Goal: Communication & Community: Answer question/provide support

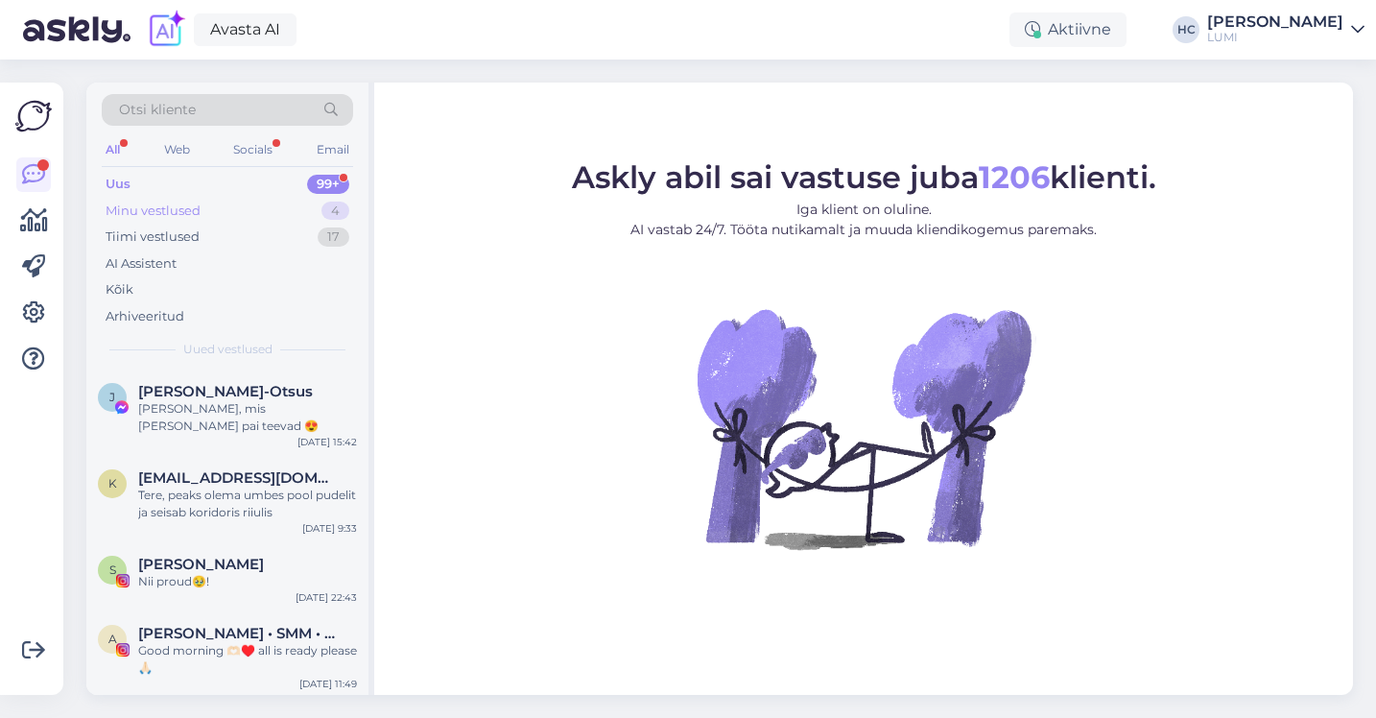
click at [162, 217] on div "Minu vestlused" at bounding box center [153, 210] width 95 height 19
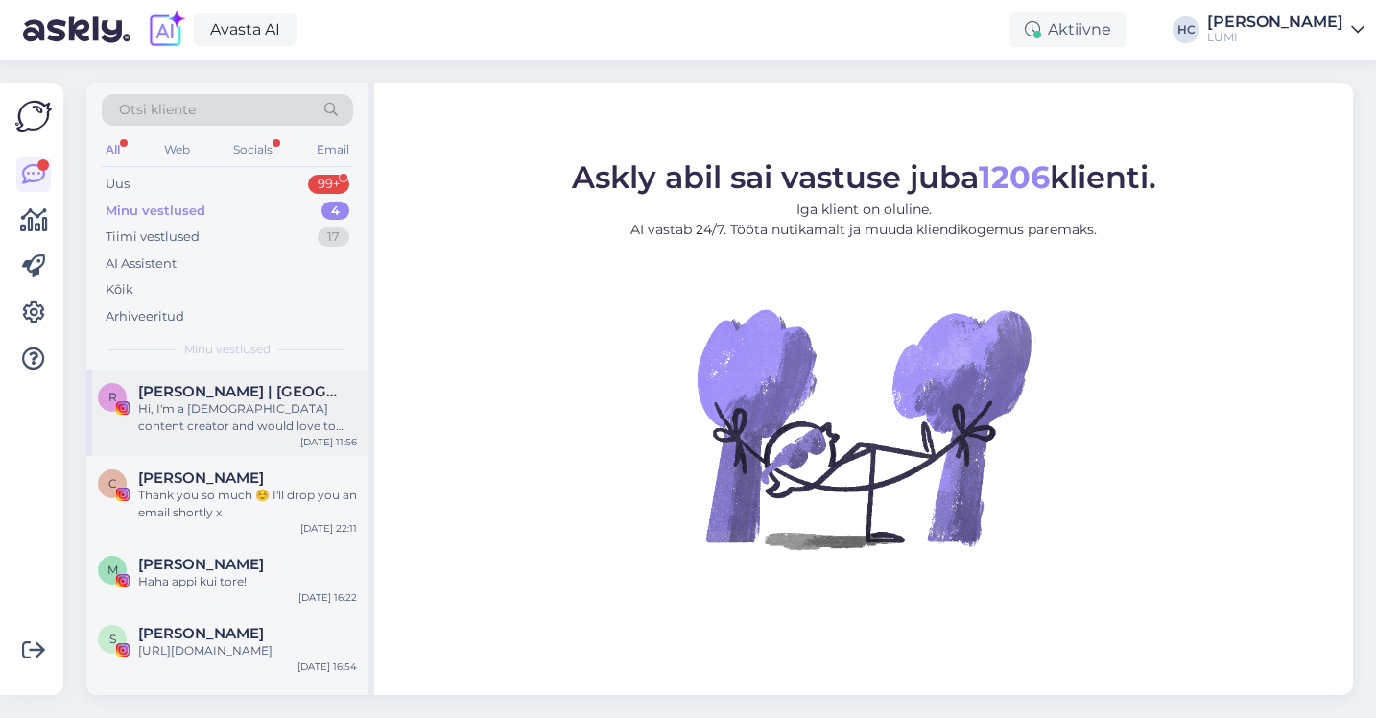
click at [177, 404] on div "Hi, I'm a [DEMOGRAPHIC_DATA] content creator and would love to collaborate with…" at bounding box center [247, 417] width 219 height 35
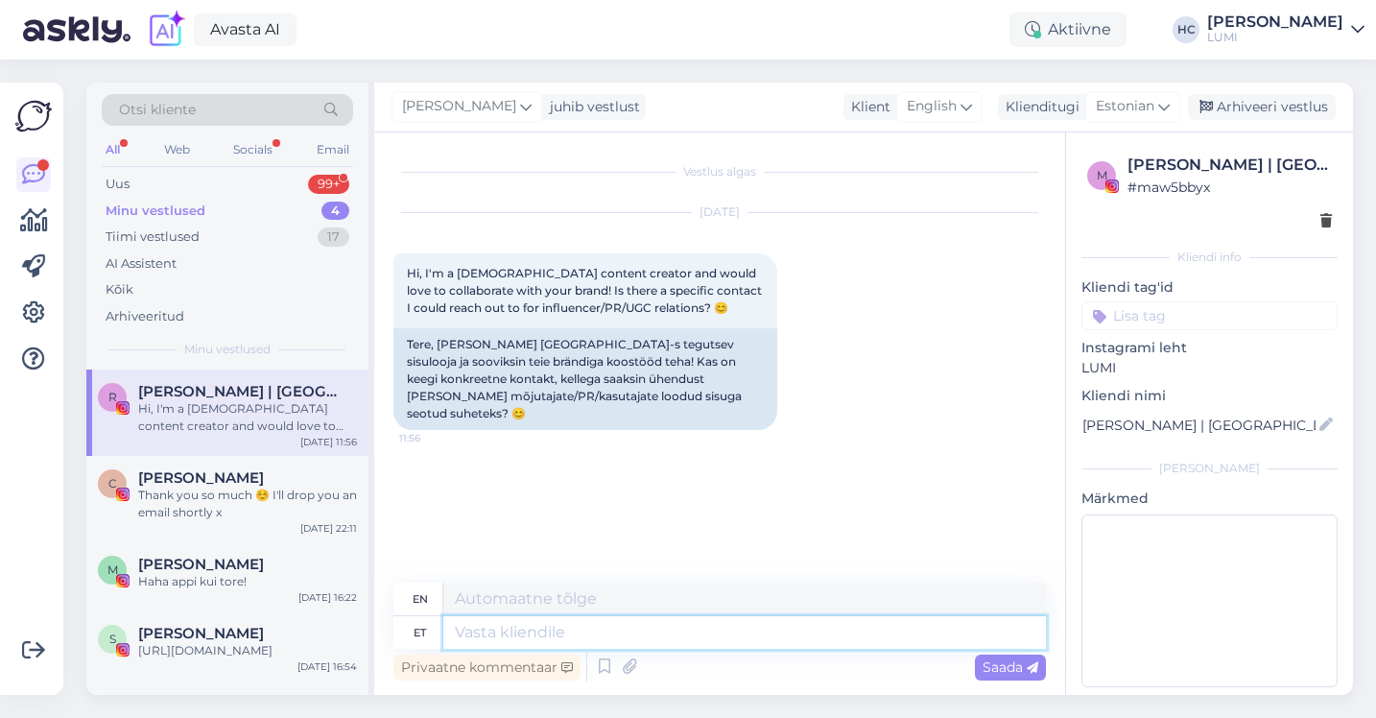
click at [585, 636] on textarea at bounding box center [744, 632] width 603 height 33
type textarea "helena@"
type textarea "[PERSON_NAME]"
type textarea "[EMAIL_ADDRESS][DOMAIN_NAME]"
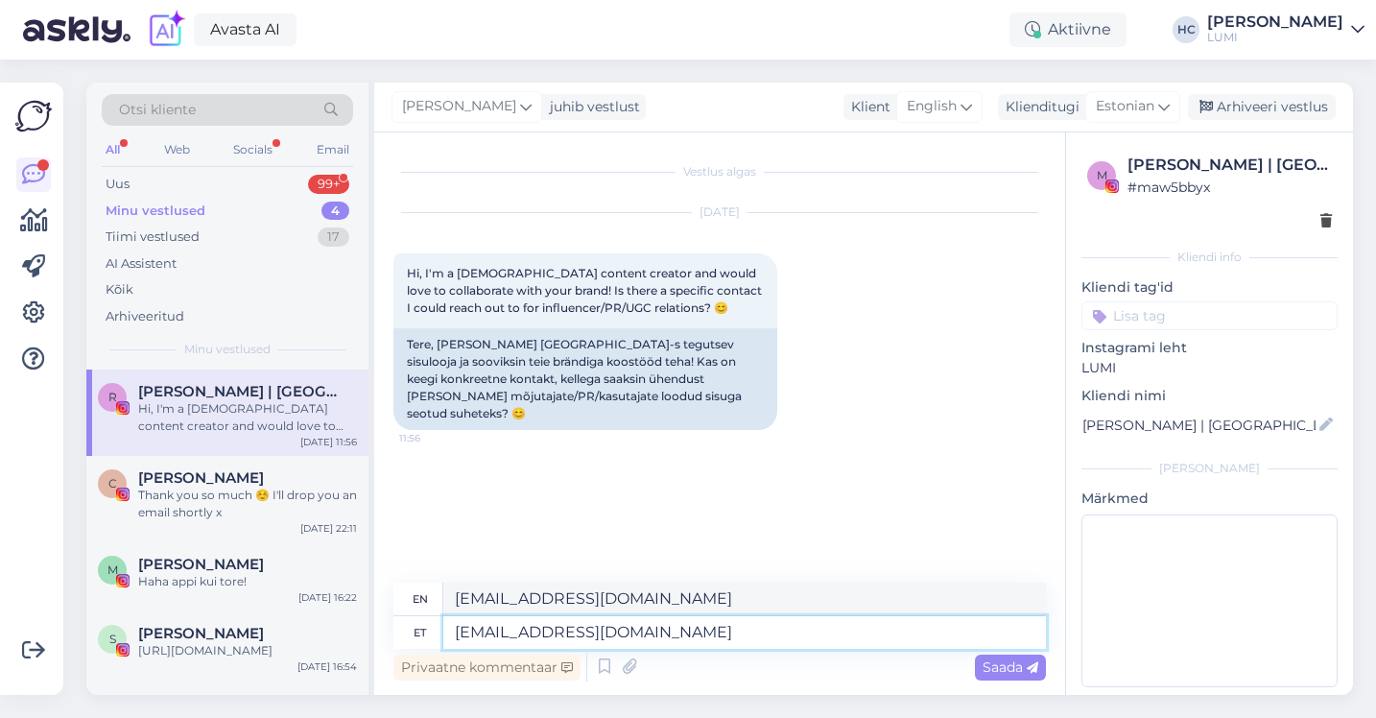
drag, startPoint x: 632, startPoint y: 635, endPoint x: 522, endPoint y: 637, distance: 110.4
click at [522, 637] on textarea "[EMAIL_ADDRESS][DOMAIN_NAME]" at bounding box center [744, 632] width 603 height 33
type textarea "[PERSON_NAME][EMAIL_ADDRESS][DOMAIN_NAME]"
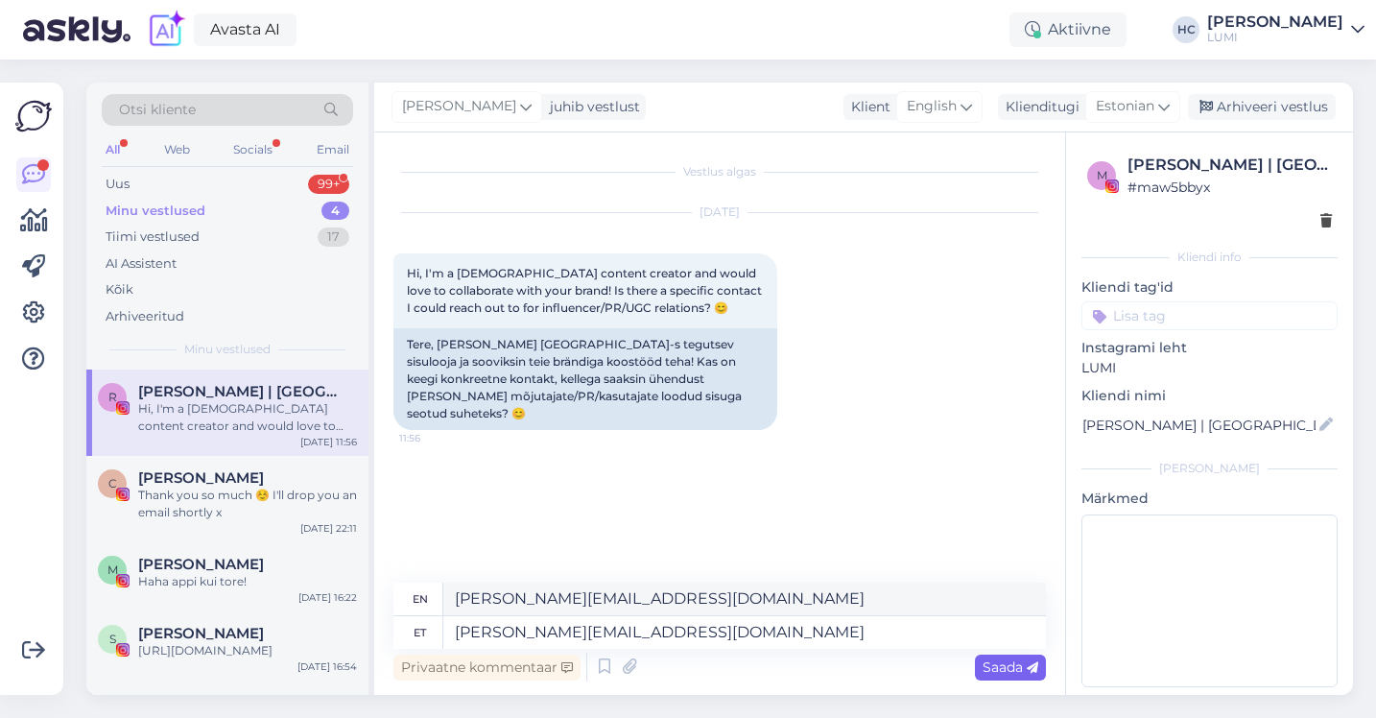
click at [1004, 664] on span "Saada" at bounding box center [1010, 666] width 56 height 17
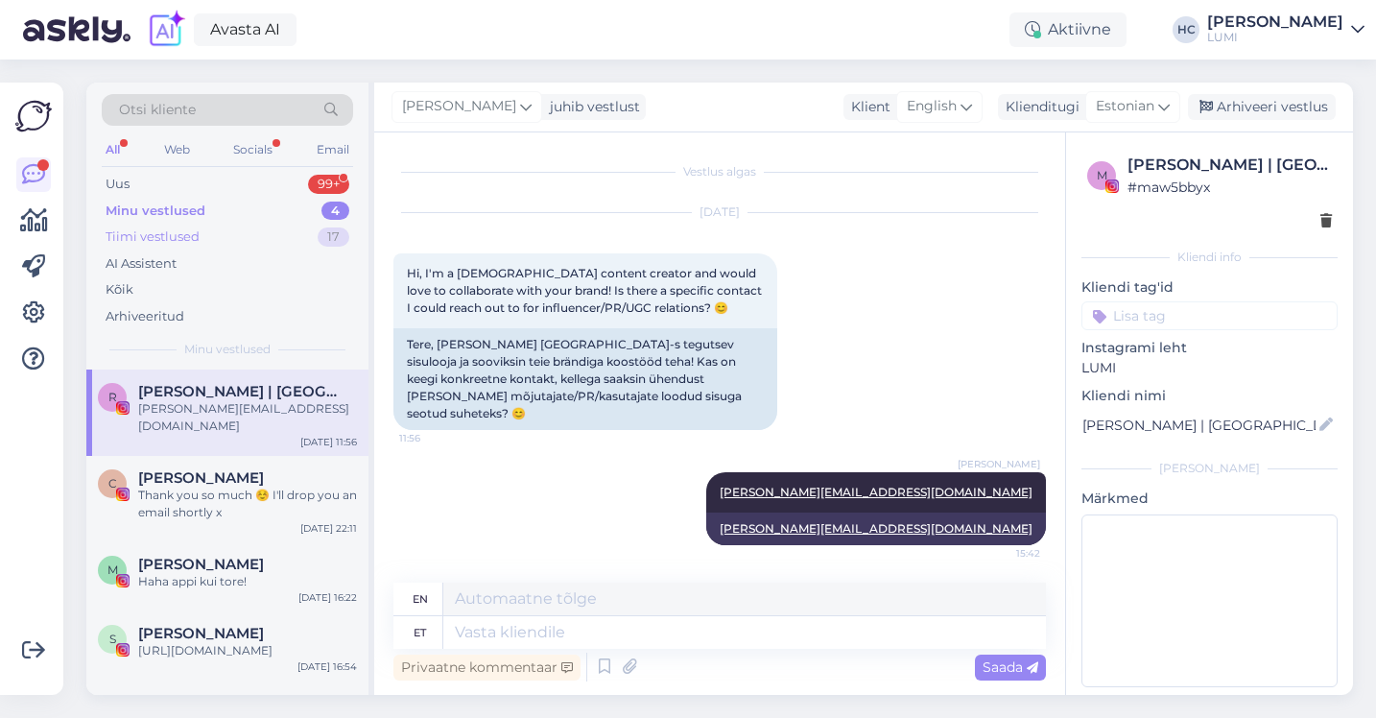
click at [304, 224] on div "Tiimi vestlused 17" at bounding box center [227, 237] width 251 height 27
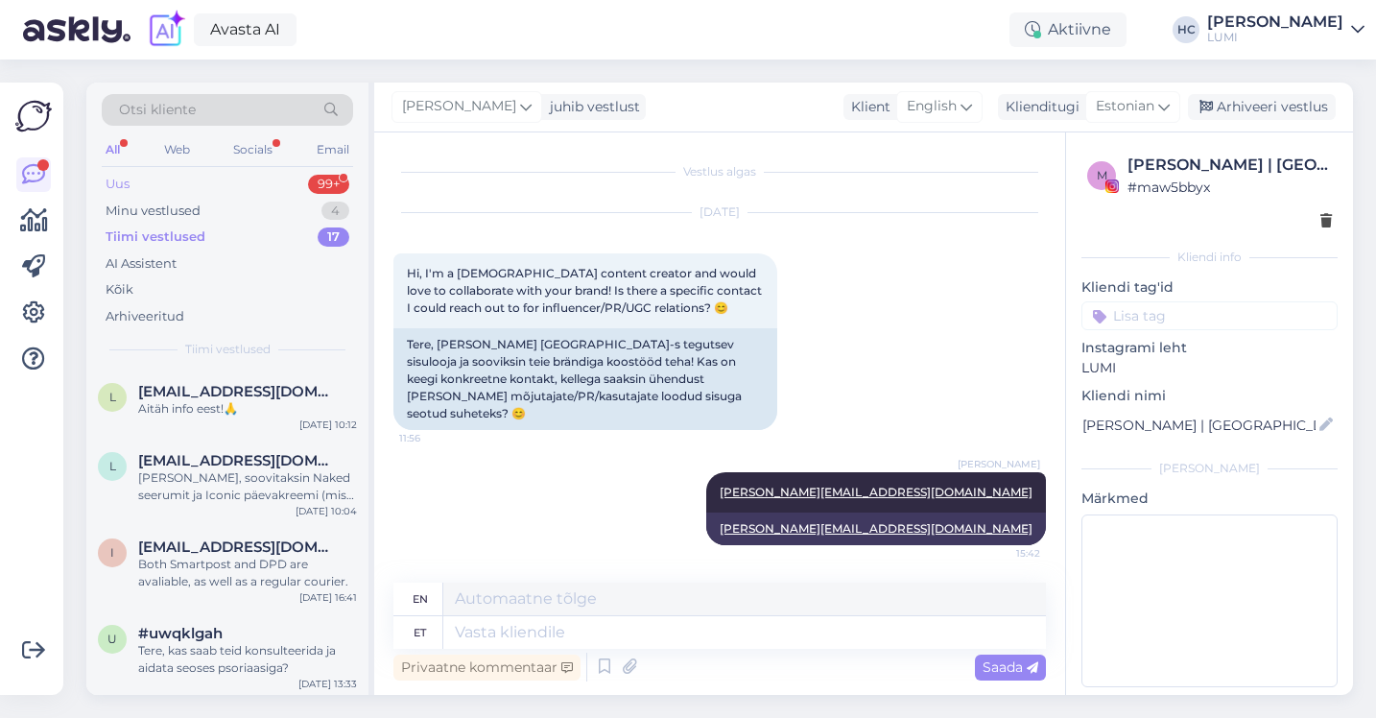
click at [303, 181] on div "Uus 99+" at bounding box center [227, 184] width 251 height 27
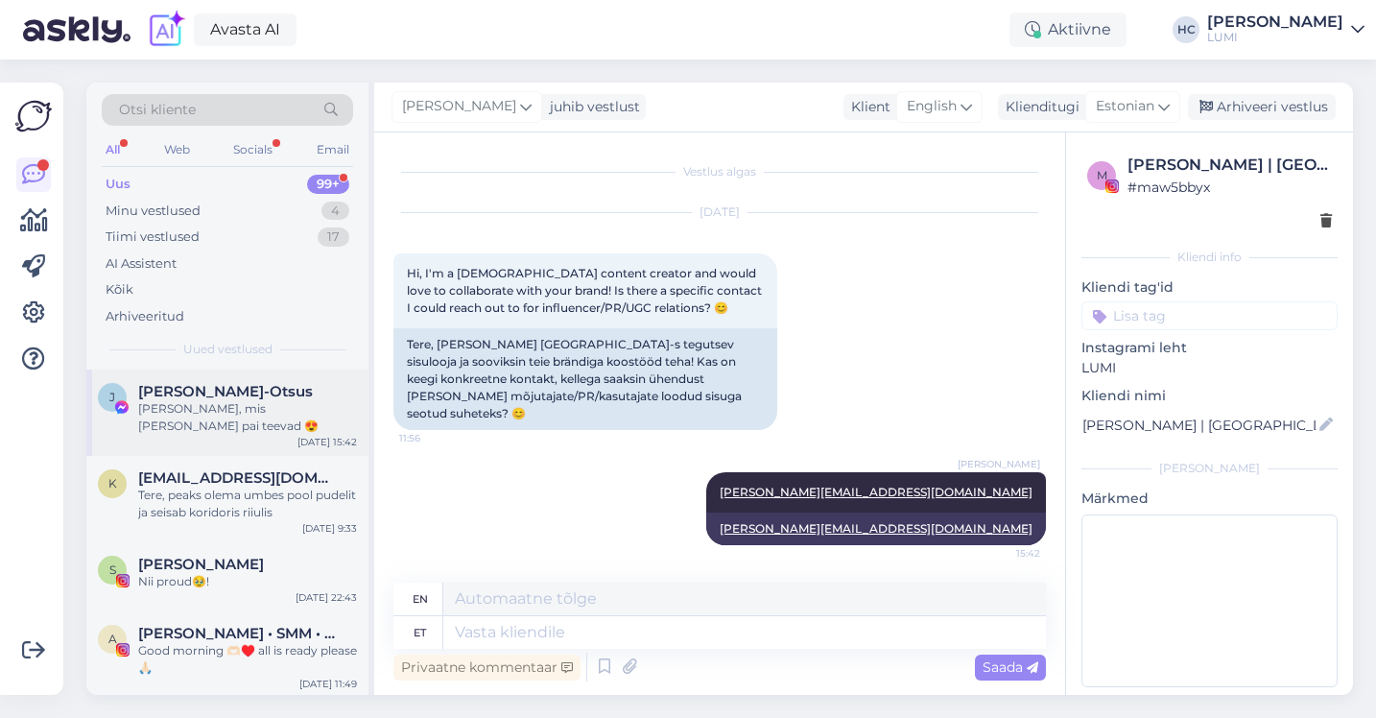
click at [276, 417] on div "[PERSON_NAME], mis [PERSON_NAME] pai teevad 😍" at bounding box center [247, 417] width 219 height 35
